Goal: Task Accomplishment & Management: Use online tool/utility

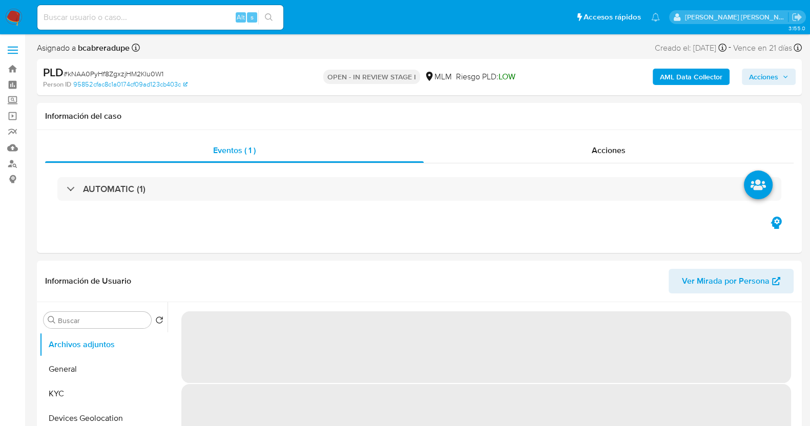
select select "10"
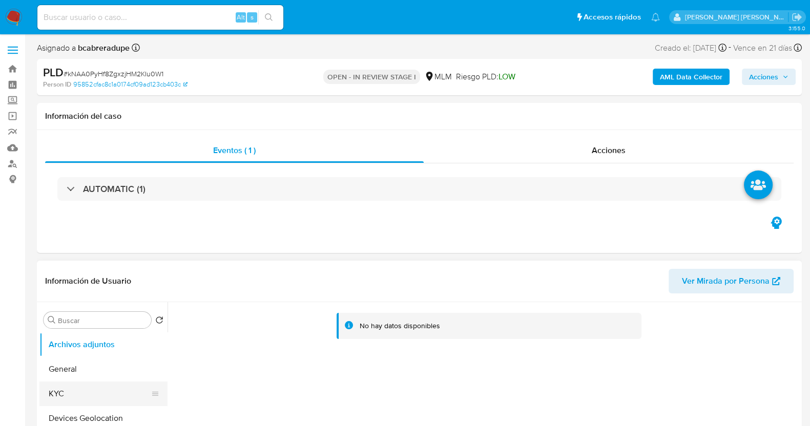
click at [72, 394] on button "KYC" at bounding box center [99, 394] width 120 height 25
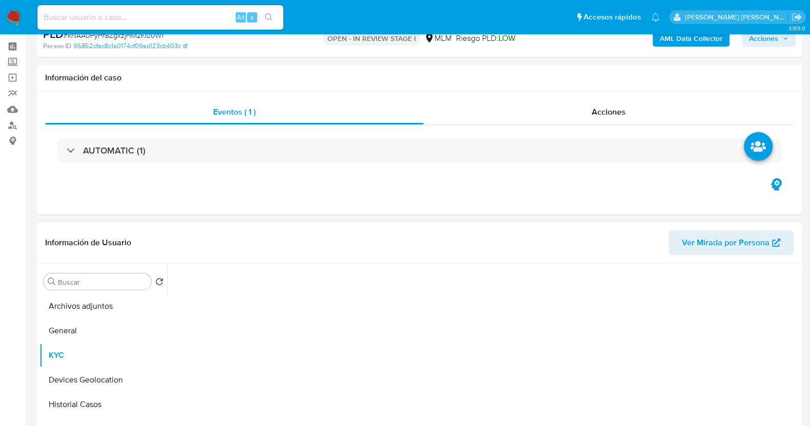
scroll to position [128, 0]
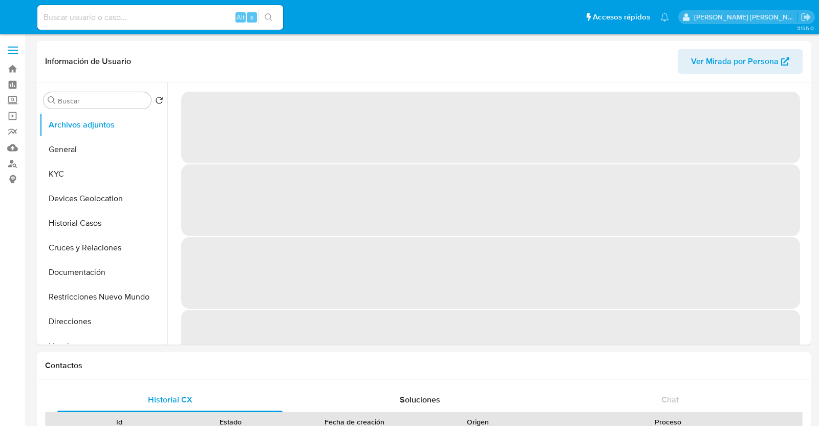
select select "10"
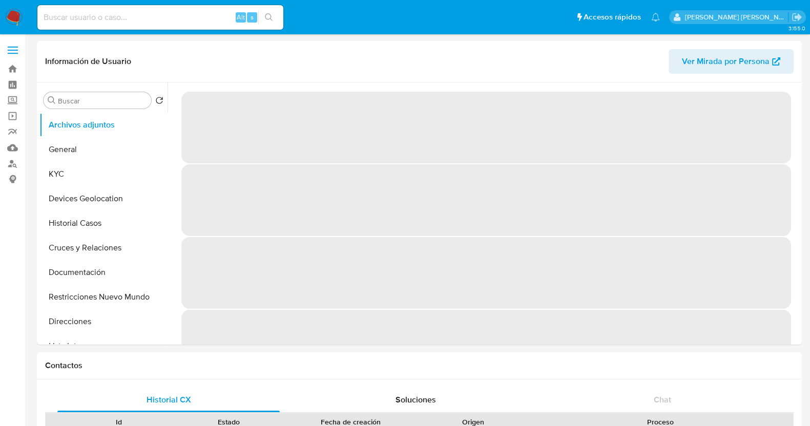
select select "10"
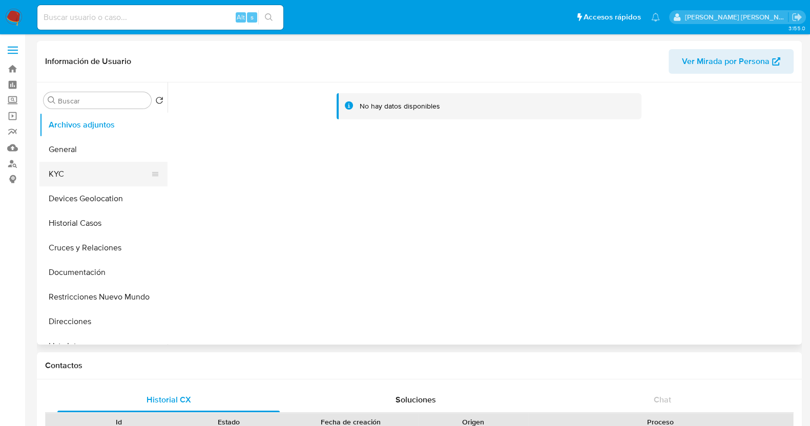
click at [50, 179] on button "KYC" at bounding box center [99, 174] width 120 height 25
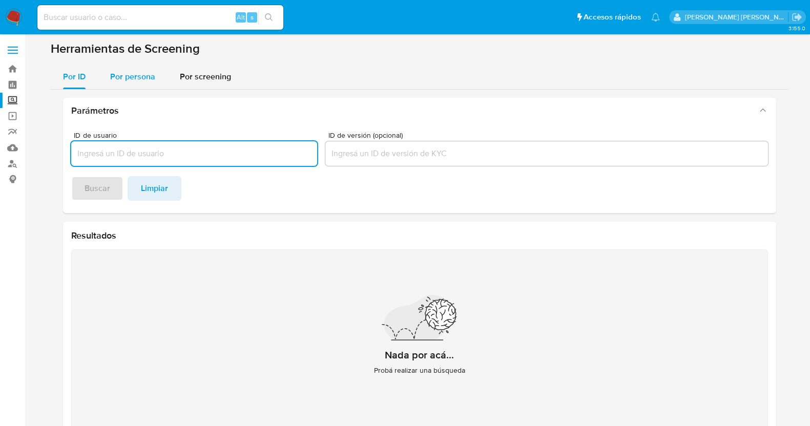
click at [137, 73] on span "Por persona" at bounding box center [132, 77] width 45 height 12
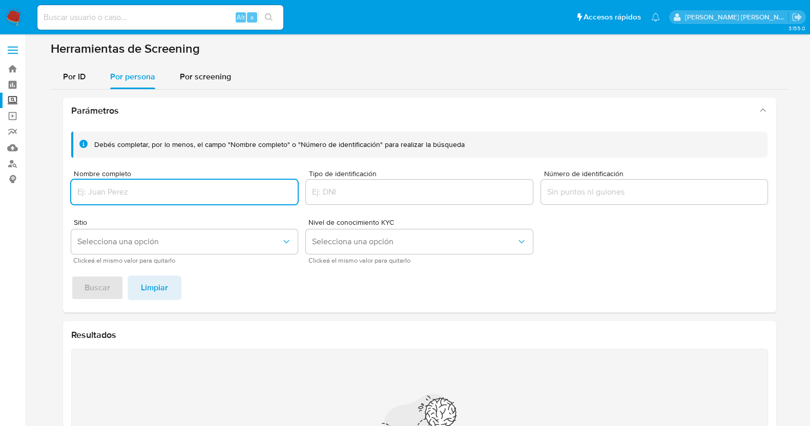
click at [144, 194] on input "Nombre completo" at bounding box center [184, 191] width 227 height 13
click at [164, 187] on input "Nombre completo" at bounding box center [184, 191] width 227 height 13
paste input "ARMIDA ZULEYMA DZIB MENDEZ"
type input "ARMIDA ZULEYMA DZIB MENDEZ"
click at [102, 287] on span "Buscar" at bounding box center [98, 288] width 26 height 23
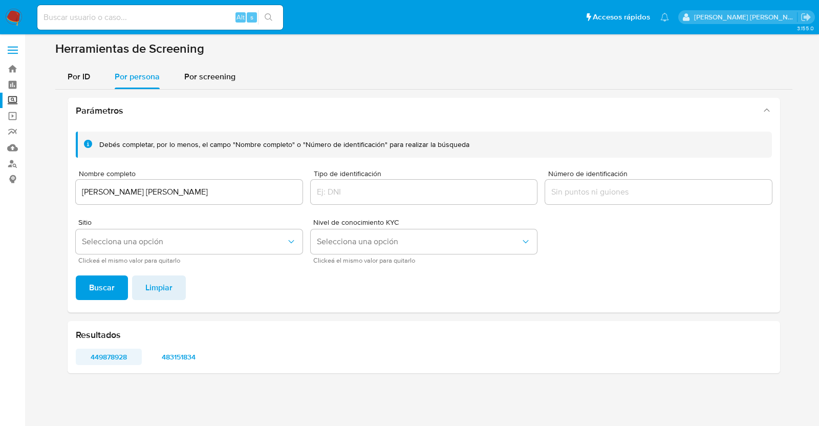
click at [103, 351] on span "449878928" at bounding box center [109, 357] width 52 height 14
click at [192, 351] on span "483151834" at bounding box center [179, 357] width 52 height 14
click at [178, 359] on span "483151834" at bounding box center [179, 357] width 52 height 14
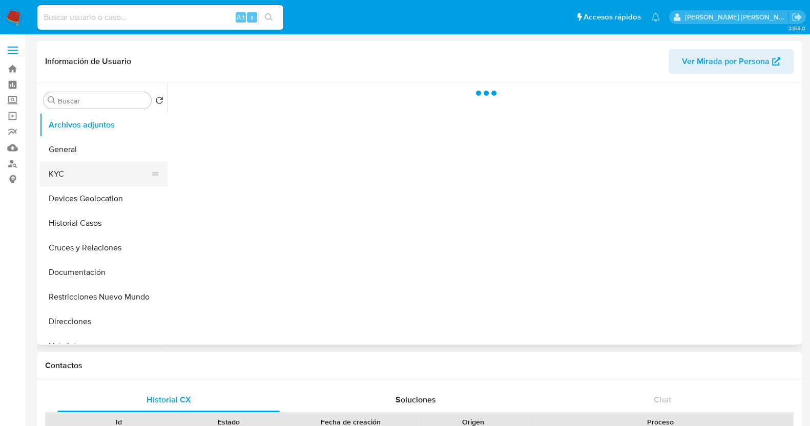
click at [65, 183] on button "KYC" at bounding box center [99, 174] width 120 height 25
select select "10"
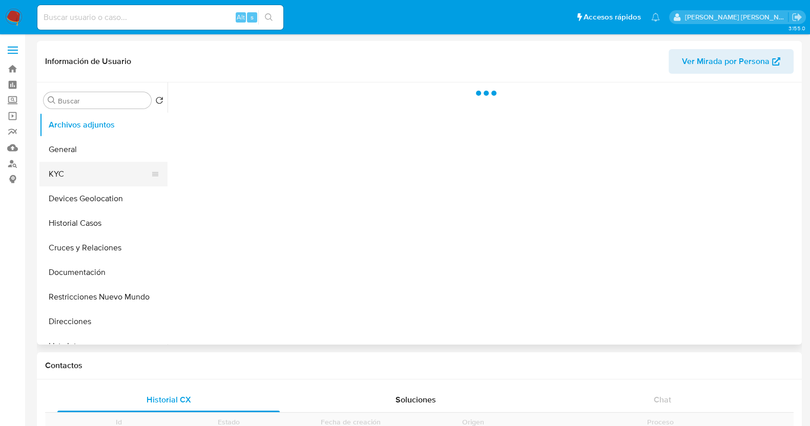
click at [79, 166] on button "KYC" at bounding box center [99, 174] width 120 height 25
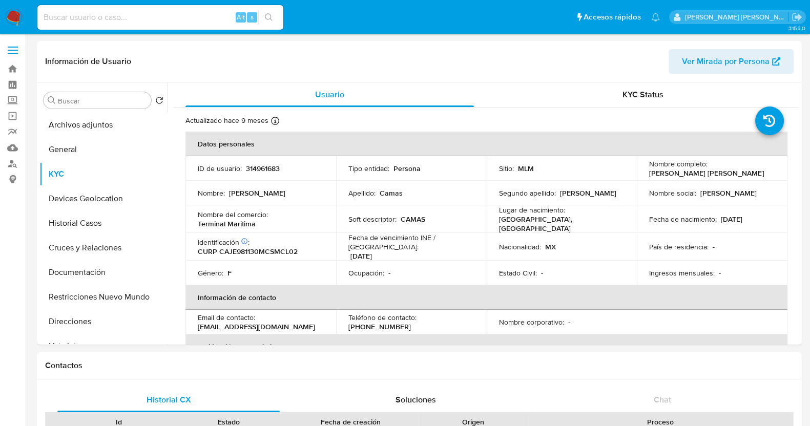
select select "10"
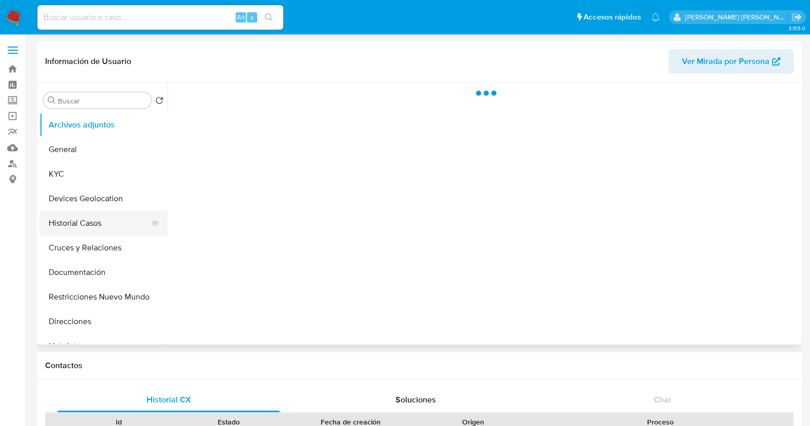
click at [83, 222] on button "Historial Casos" at bounding box center [99, 223] width 120 height 25
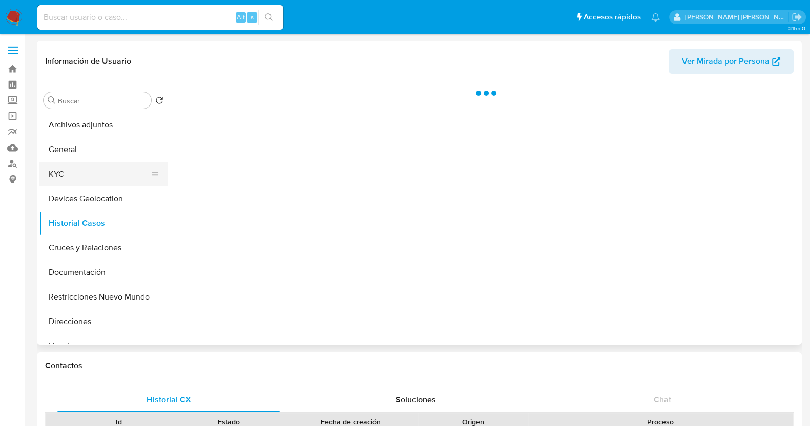
select select "10"
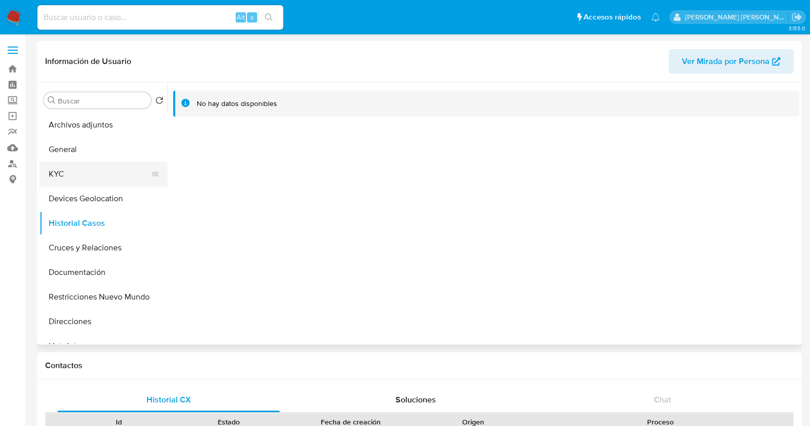
click at [99, 181] on button "KYC" at bounding box center [99, 174] width 120 height 25
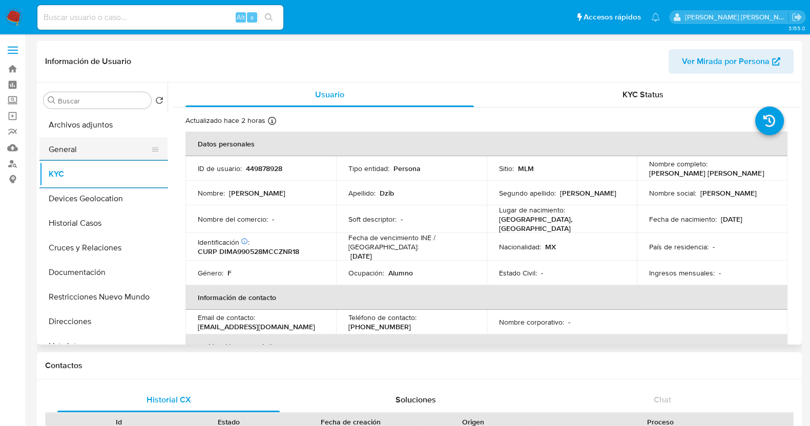
click at [85, 147] on button "General" at bounding box center [99, 149] width 120 height 25
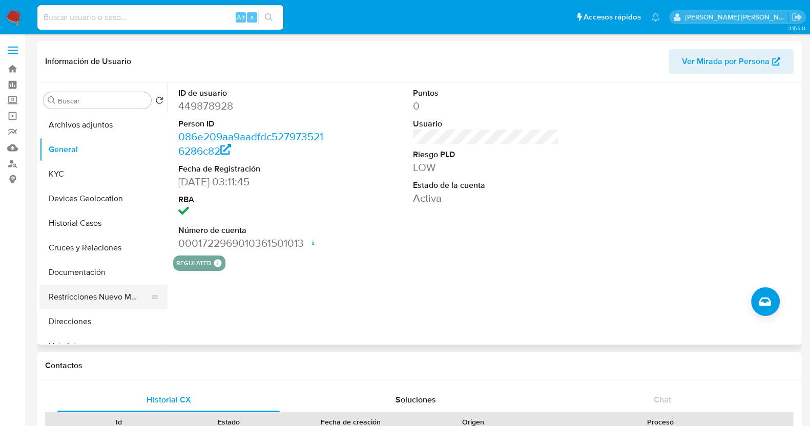
click at [115, 298] on button "Restricciones Nuevo Mundo" at bounding box center [99, 297] width 120 height 25
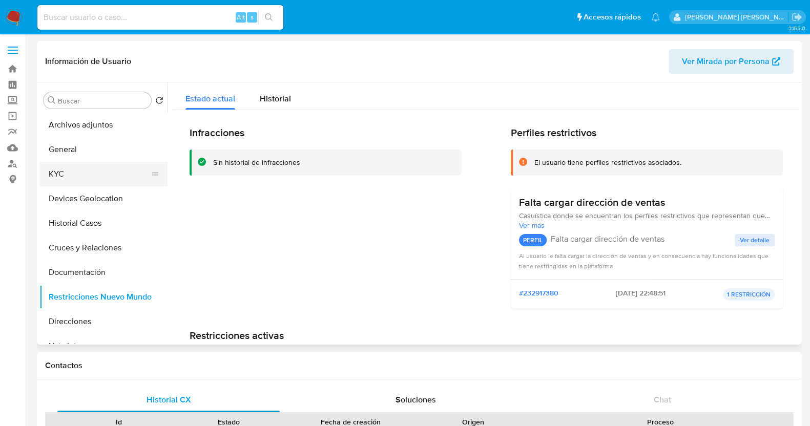
click at [59, 174] on button "KYC" at bounding box center [99, 174] width 120 height 25
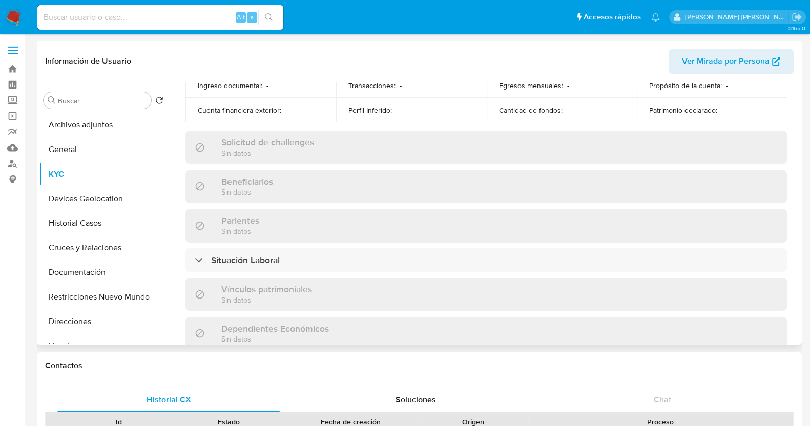
scroll to position [640, 0]
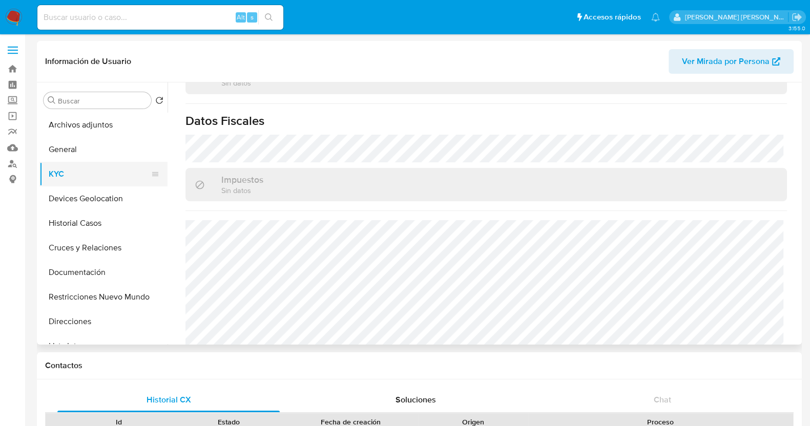
click at [60, 174] on button "KYC" at bounding box center [99, 174] width 120 height 25
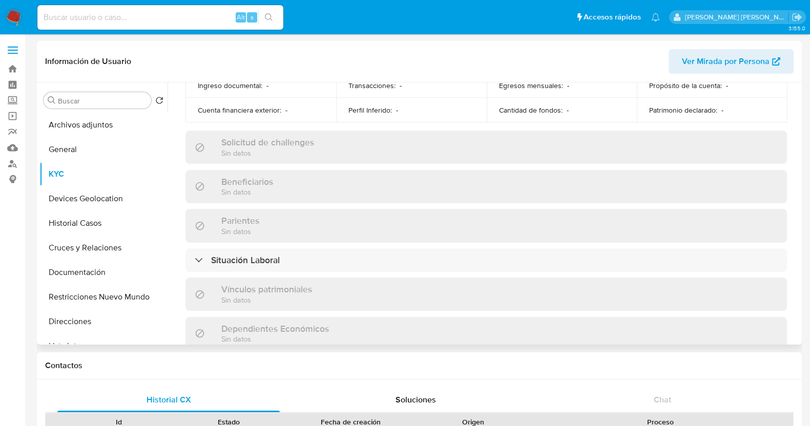
scroll to position [0, 0]
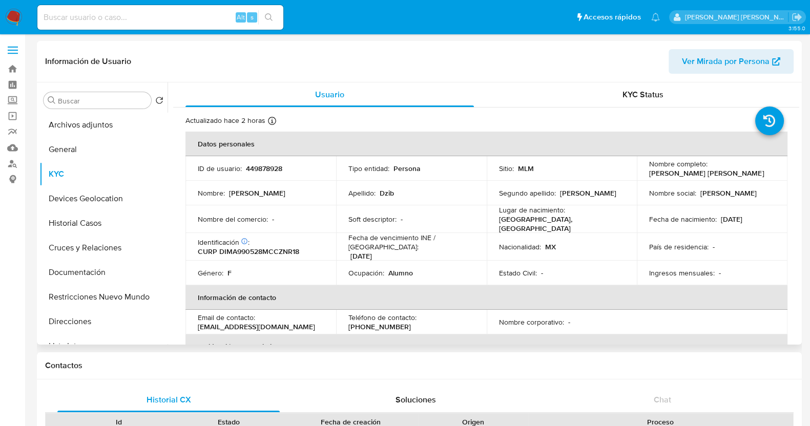
click at [265, 166] on p "449878928" at bounding box center [264, 168] width 36 height 9
copy p "449878928"
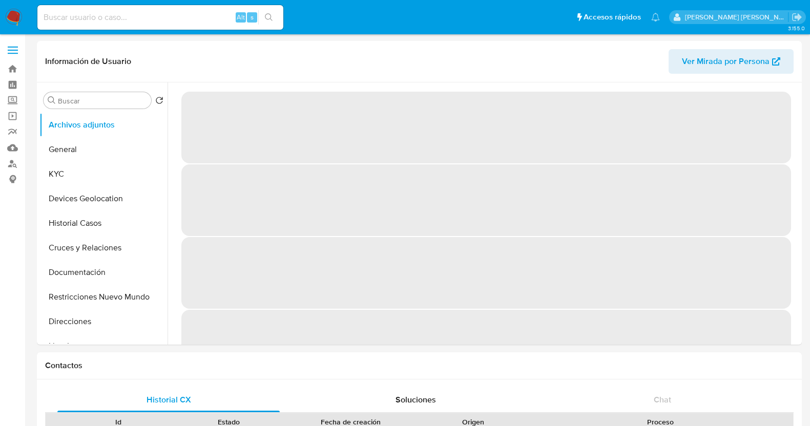
select select "10"
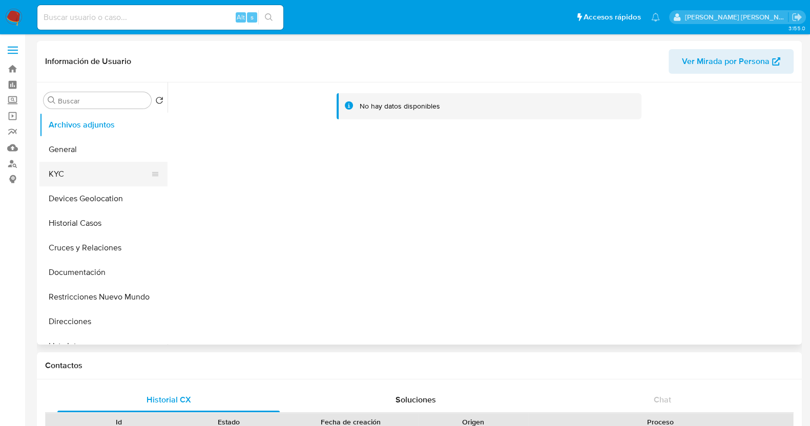
click at [79, 173] on button "KYC" at bounding box center [99, 174] width 120 height 25
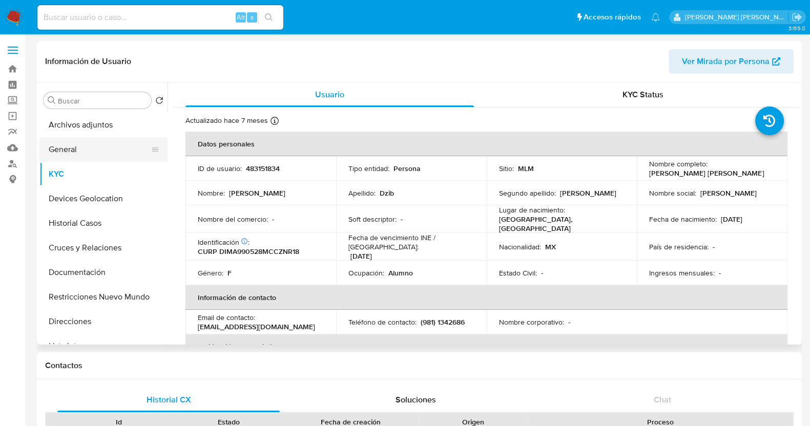
click at [106, 152] on button "General" at bounding box center [99, 149] width 120 height 25
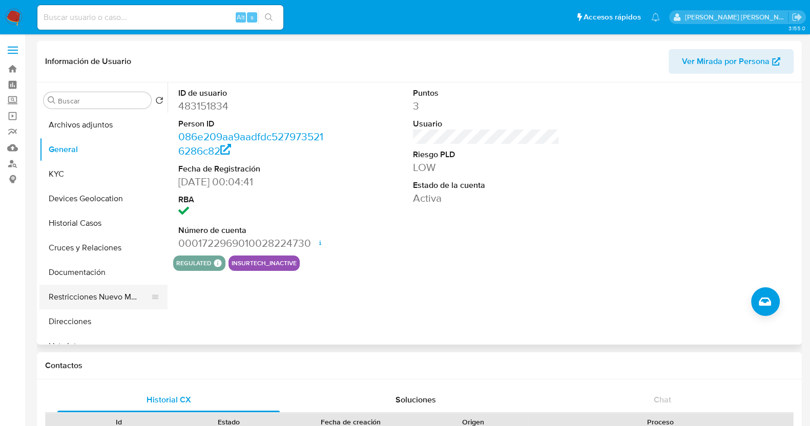
click at [104, 291] on button "Restricciones Nuevo Mundo" at bounding box center [99, 297] width 120 height 25
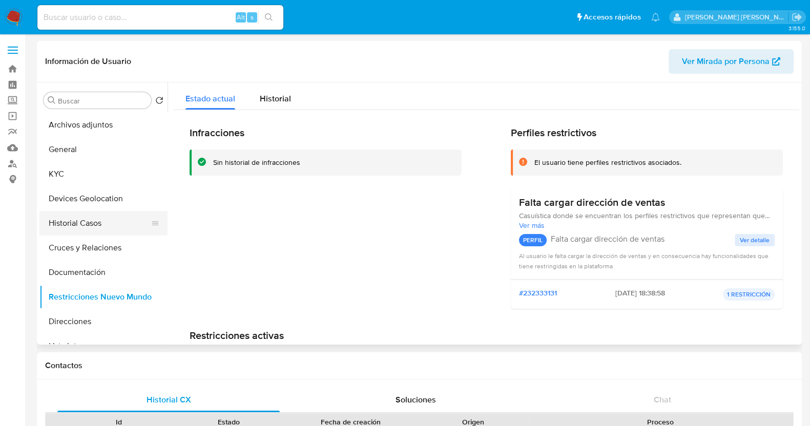
click at [94, 226] on button "Historial Casos" at bounding box center [99, 223] width 120 height 25
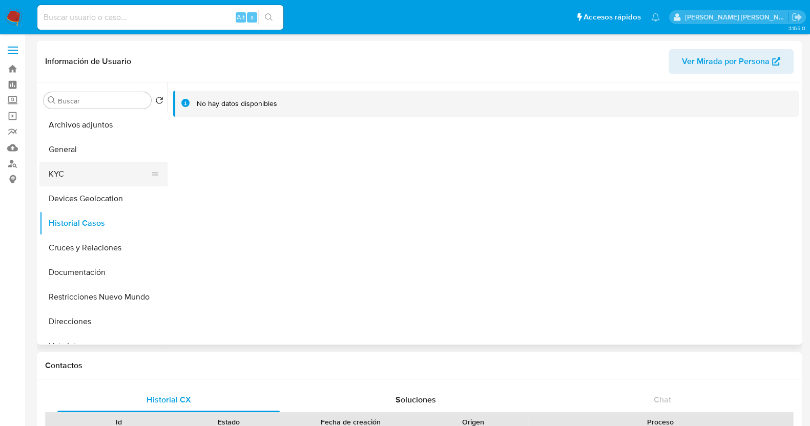
click at [76, 168] on button "KYC" at bounding box center [99, 174] width 120 height 25
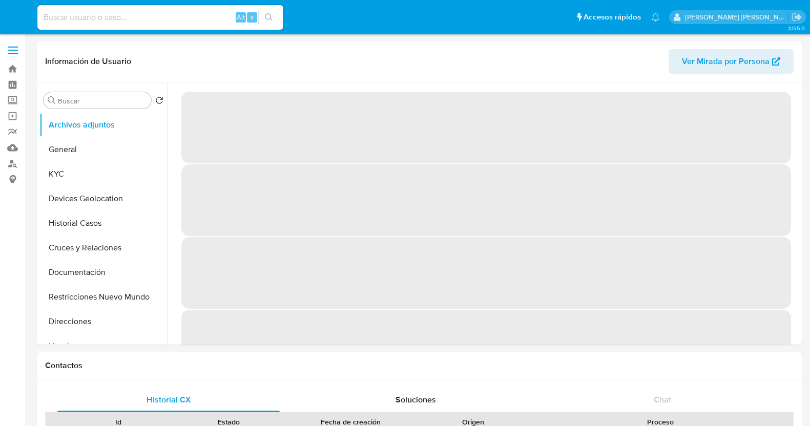
select select "10"
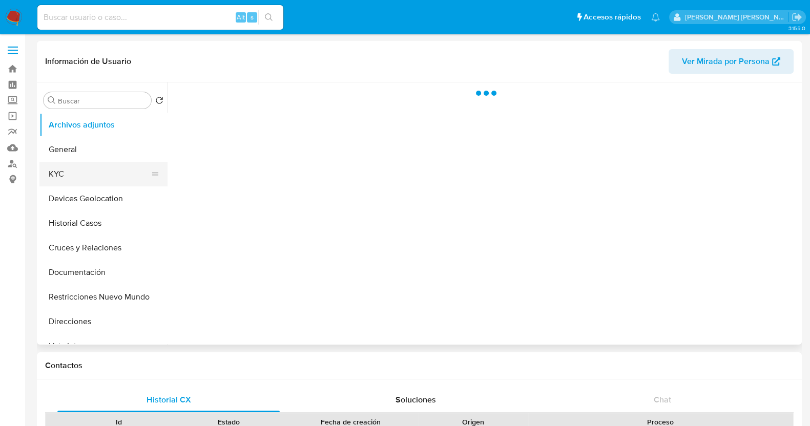
click at [86, 173] on button "KYC" at bounding box center [99, 174] width 120 height 25
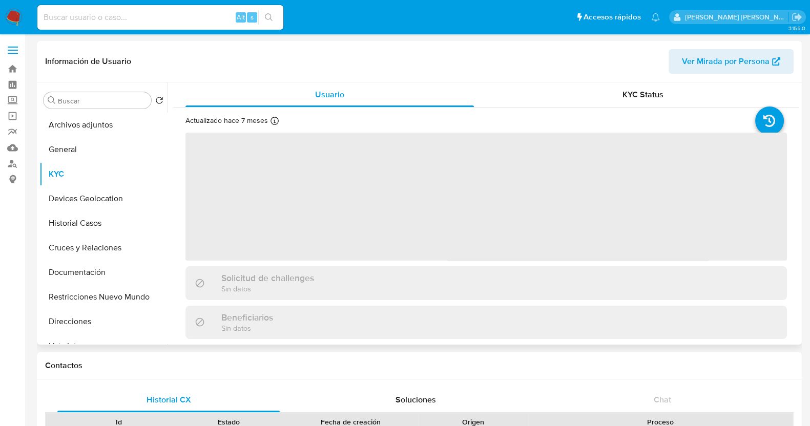
select select "10"
